Goal: Navigation & Orientation: Find specific page/section

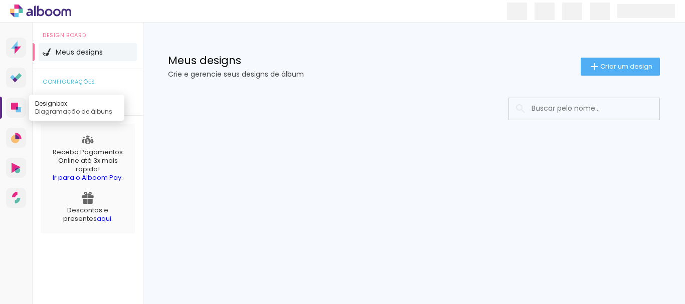
click at [21, 111] on icon at bounding box center [18, 109] width 5 height 5
click at [11, 75] on quentale-app at bounding box center [342, 152] width 685 height 304
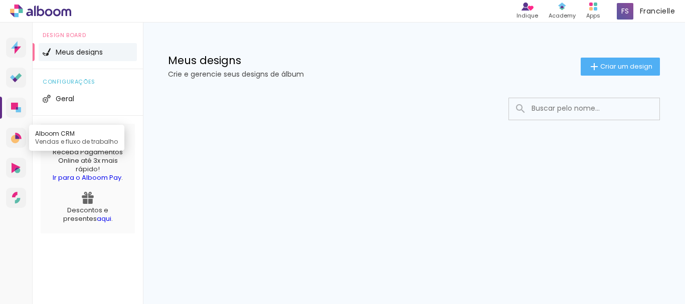
click at [18, 128] on link "Alboom CRM Vendas e fluxo de trabalho" at bounding box center [16, 138] width 20 height 20
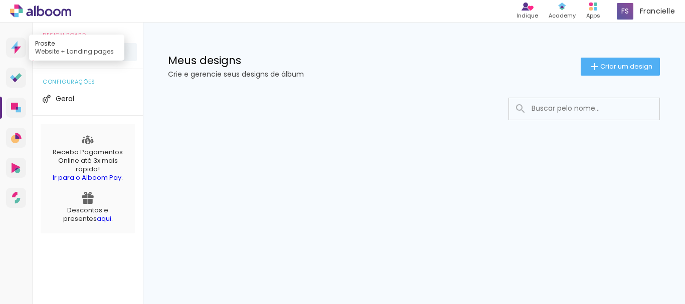
click at [13, 50] on icon at bounding box center [16, 47] width 10 height 13
